Goal: Participate in discussion

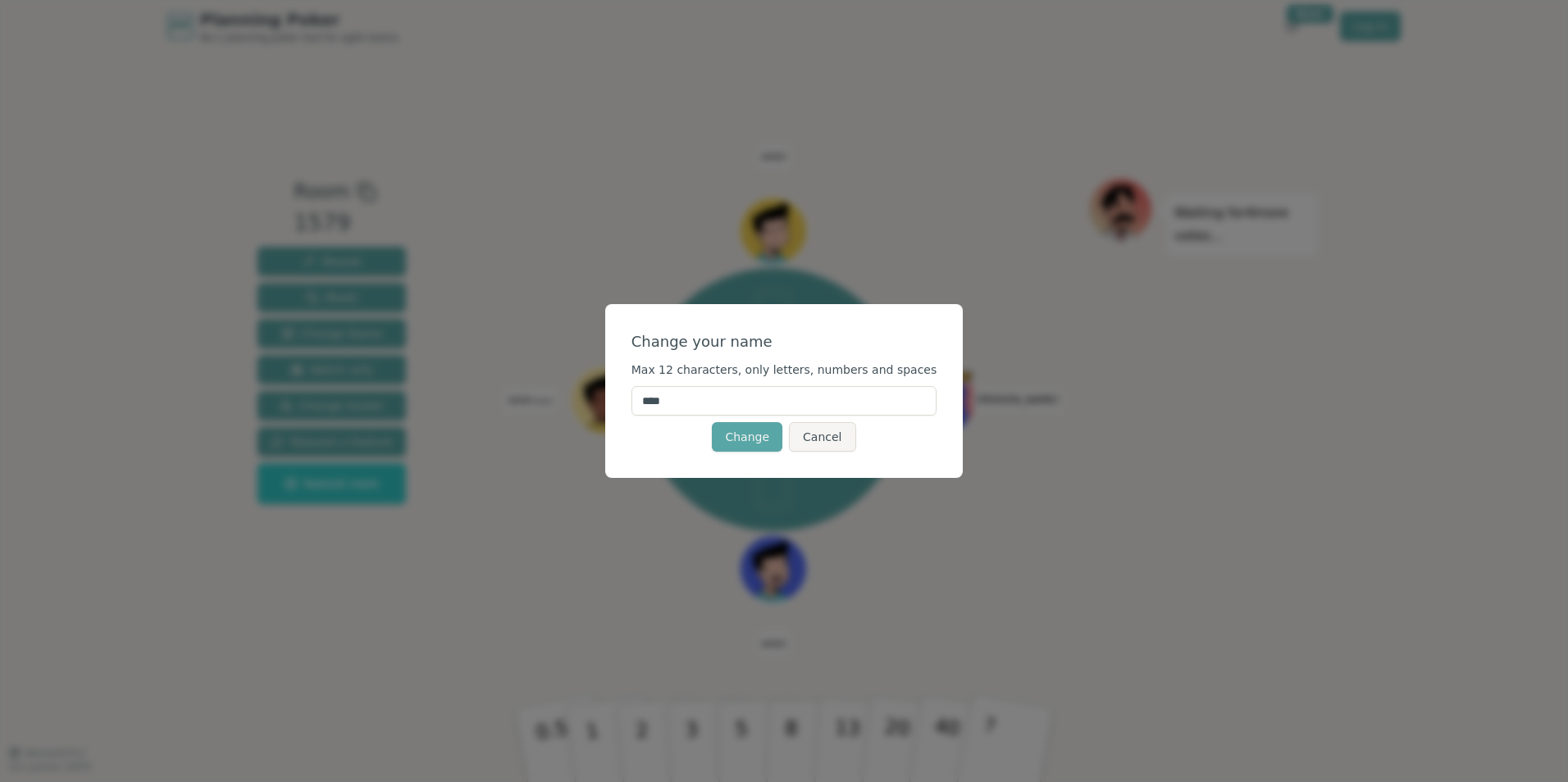
click at [673, 408] on input "****" at bounding box center [784, 401] width 306 height 29
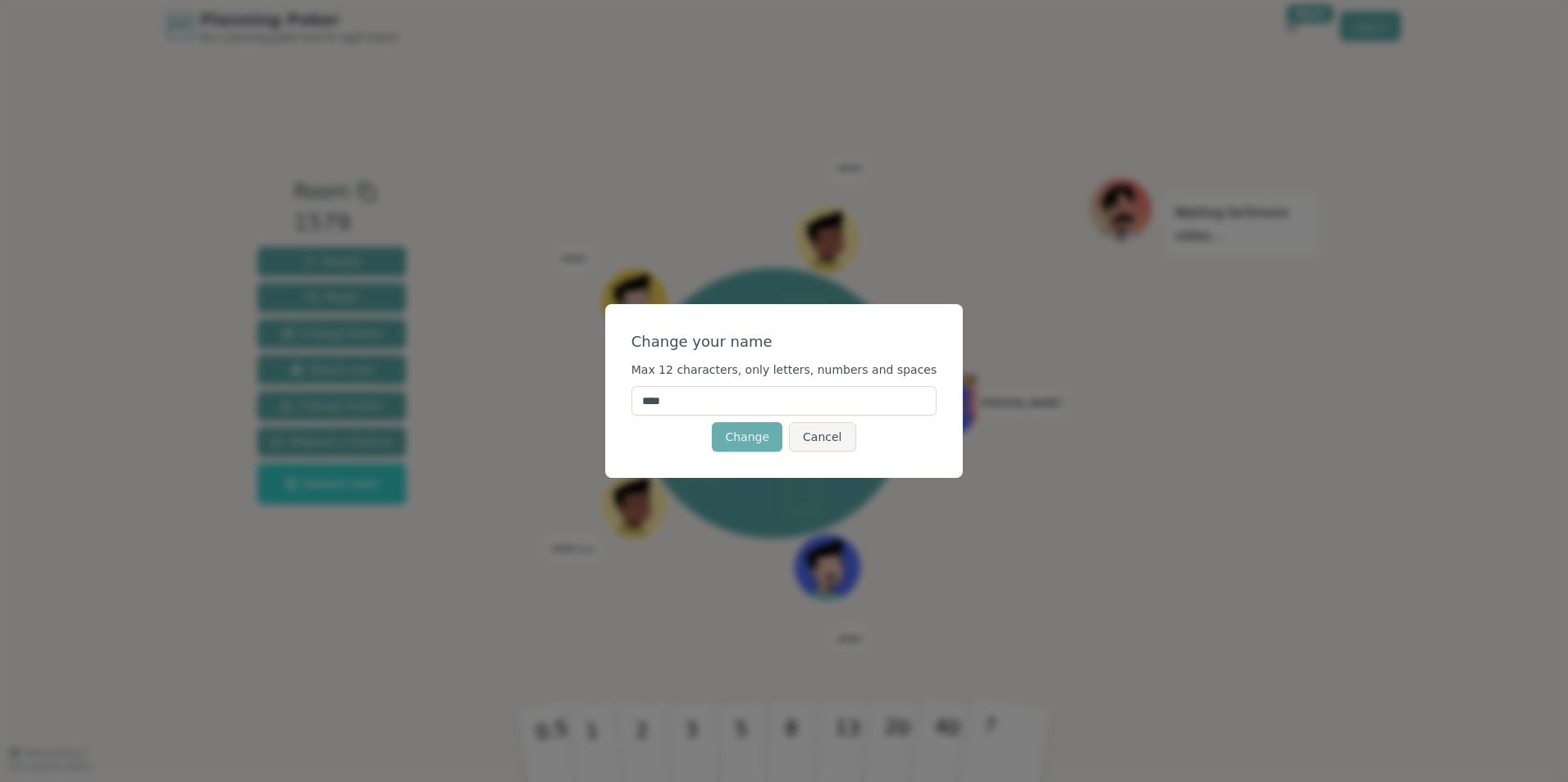
type input "****"
click at [748, 434] on button "Change" at bounding box center [747, 437] width 70 height 29
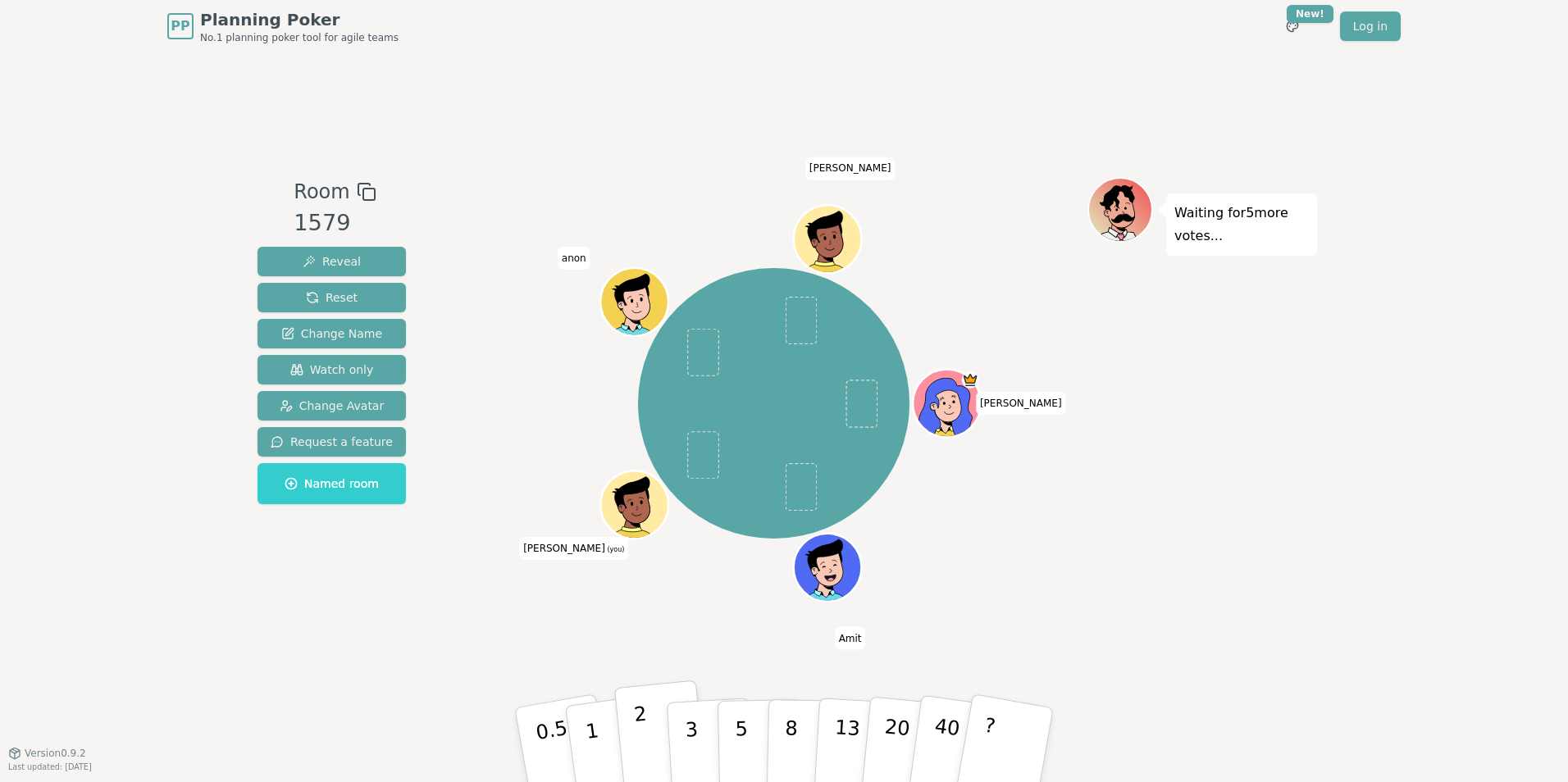
click at [646, 740] on p "2" at bounding box center [644, 746] width 22 height 89
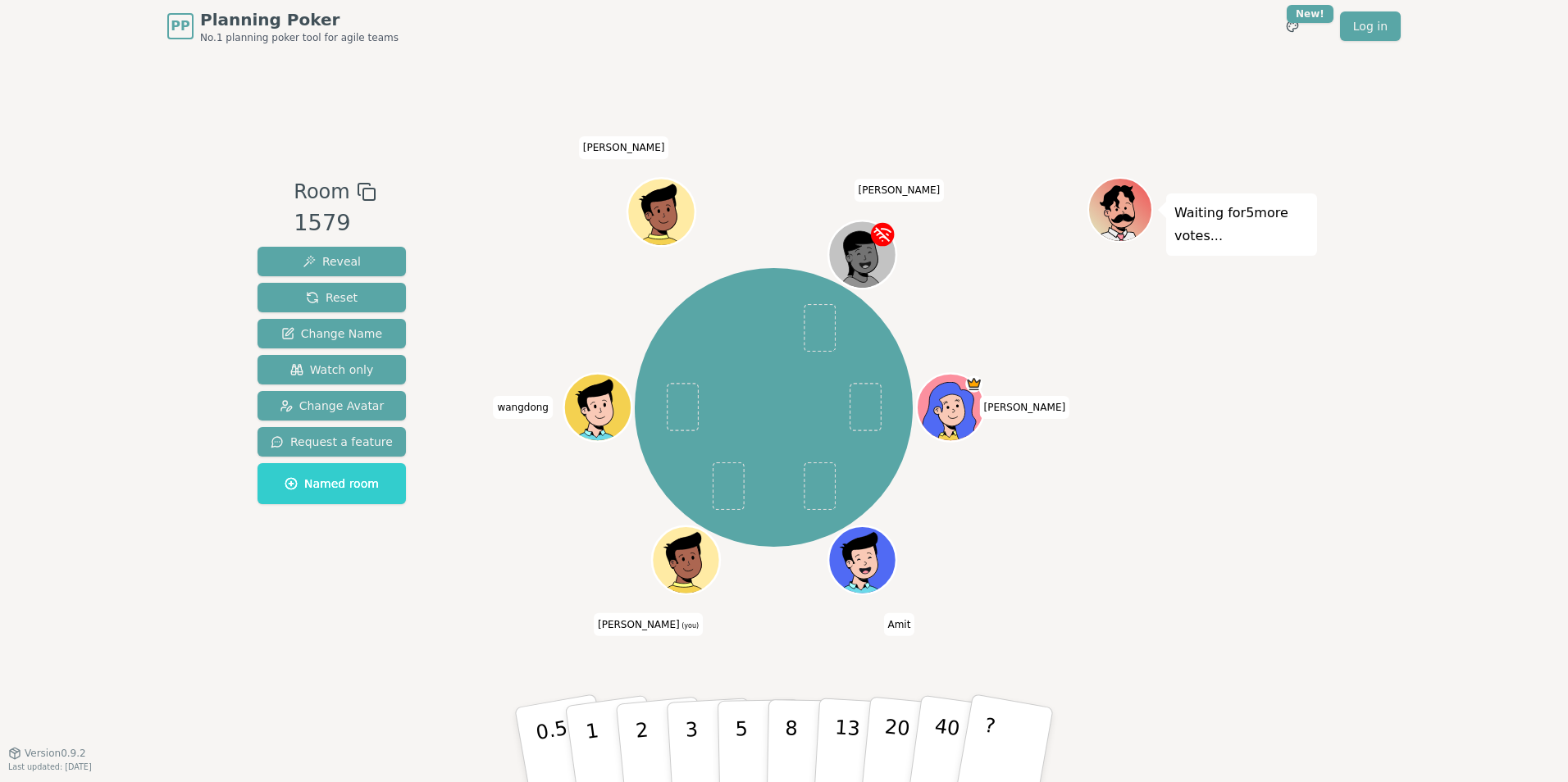
click at [1085, 556] on div "[PERSON_NAME] [PERSON_NAME] (you) [PERSON_NAME] [PERSON_NAME] [PERSON_NAME]" at bounding box center [774, 408] width 627 height 402
click at [589, 756] on p "1" at bounding box center [594, 746] width 24 height 89
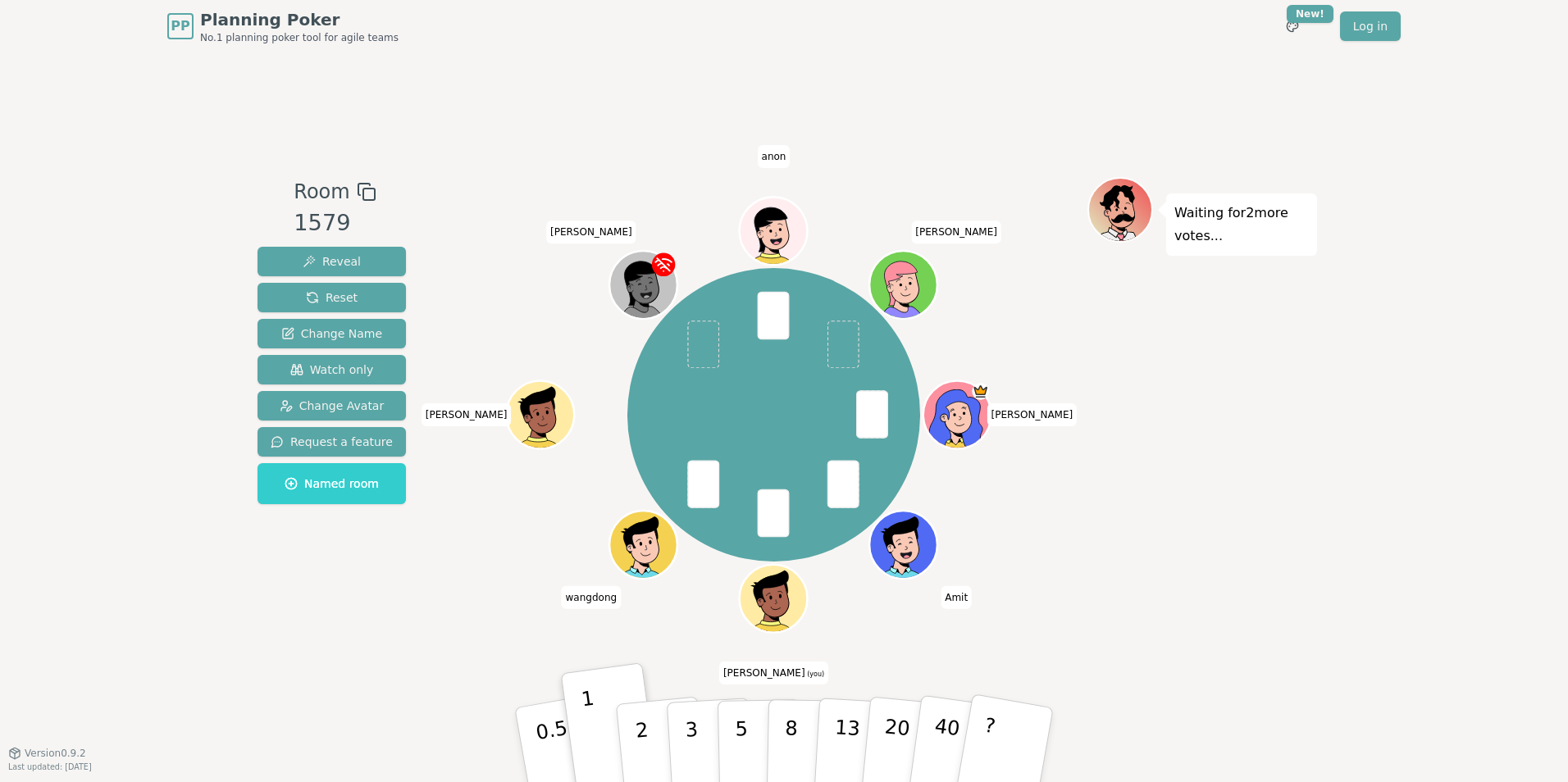
click at [1313, 491] on div "Waiting for 2 more votes..." at bounding box center [1202, 403] width 230 height 451
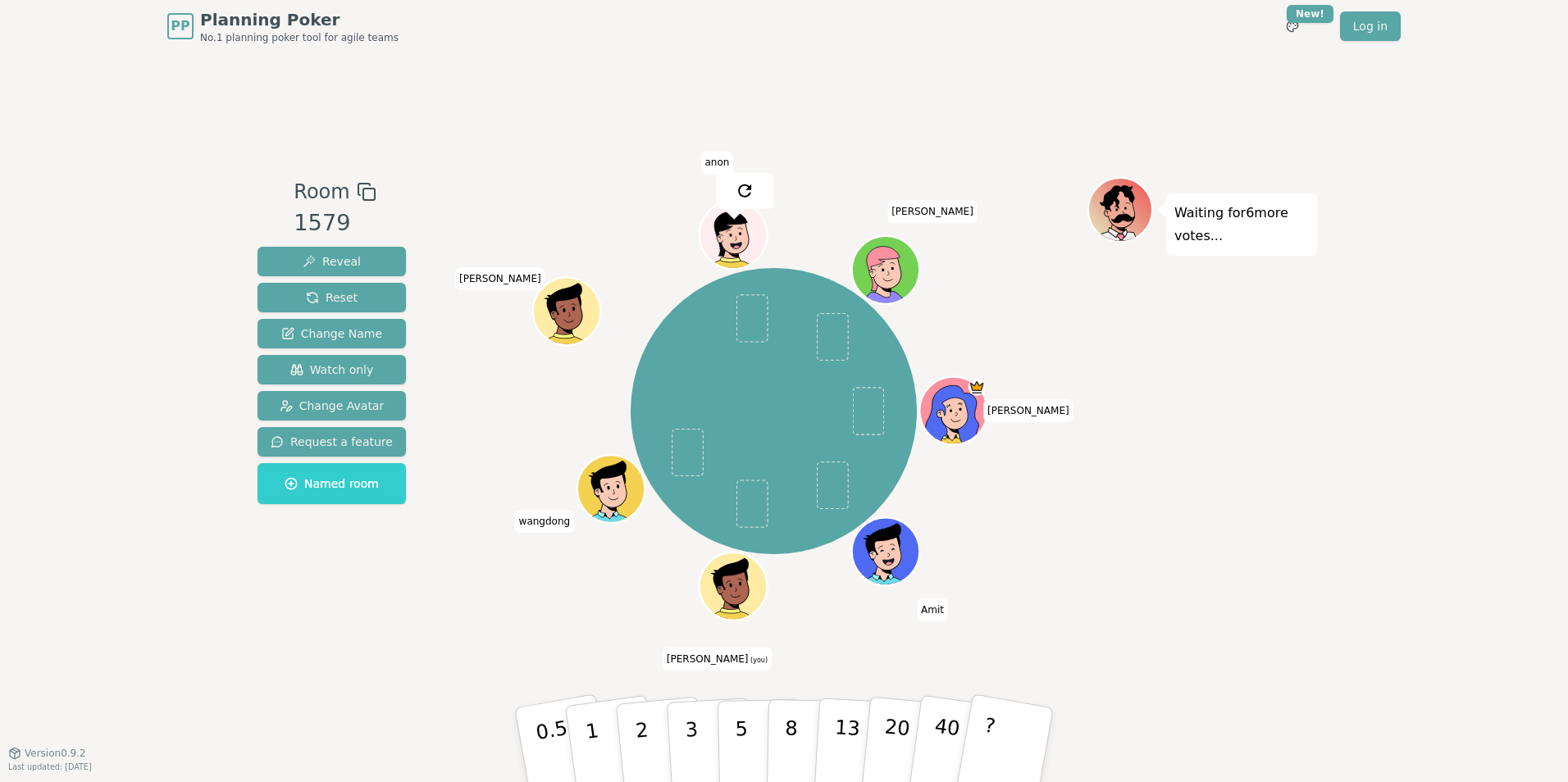
click at [1397, 569] on div "PP Planning Poker No.1 planning poker tool for agile teams Toggle theme New! Lo…" at bounding box center [784, 391] width 1568 height 782
click at [589, 747] on p "1" at bounding box center [594, 746] width 24 height 89
click at [1400, 543] on div "PP Planning Poker No.1 planning poker tool for agile teams Toggle theme New! Lo…" at bounding box center [784, 391] width 1568 height 782
click at [644, 736] on p "2" at bounding box center [644, 746] width 22 height 89
